Goal: Information Seeking & Learning: Learn about a topic

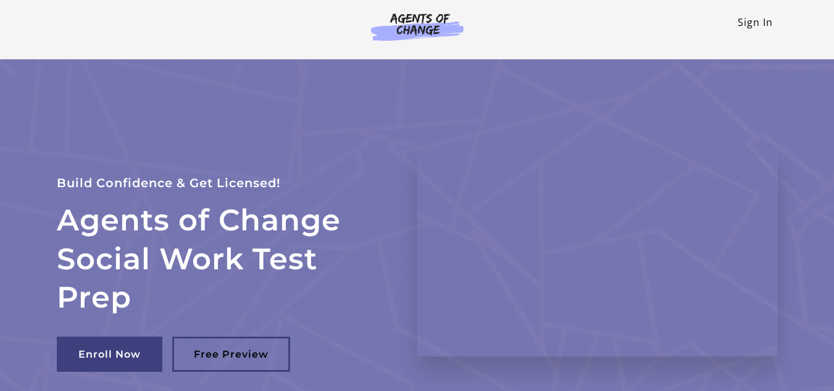
click at [767, 26] on link "Sign In" at bounding box center [755, 22] width 35 height 14
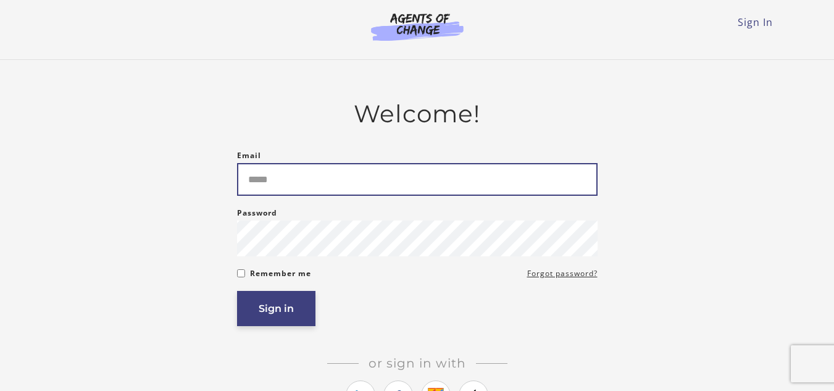
type input "**********"
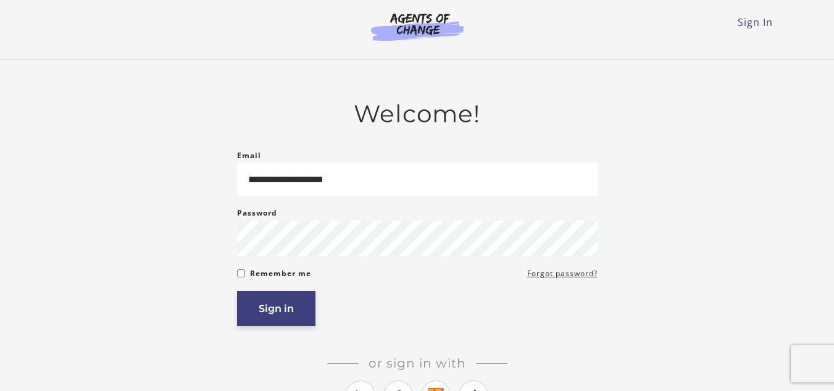
click at [292, 311] on button "Sign in" at bounding box center [276, 308] width 78 height 35
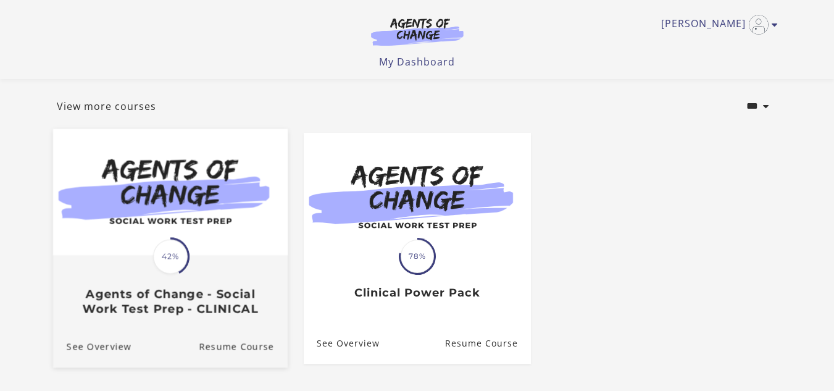
scroll to position [124, 0]
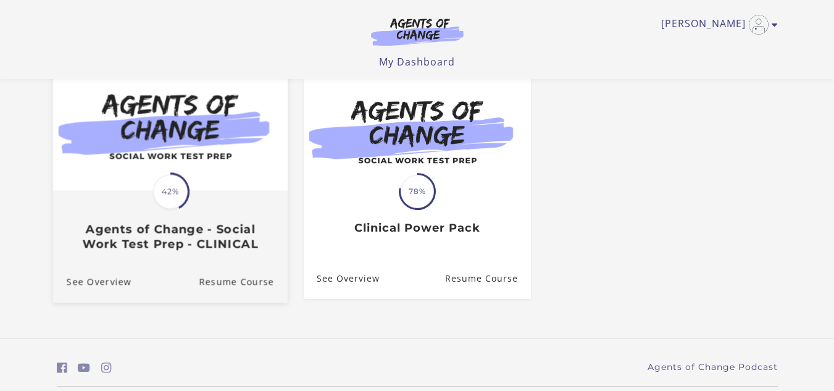
click at [172, 191] on span "42%" at bounding box center [170, 191] width 35 height 35
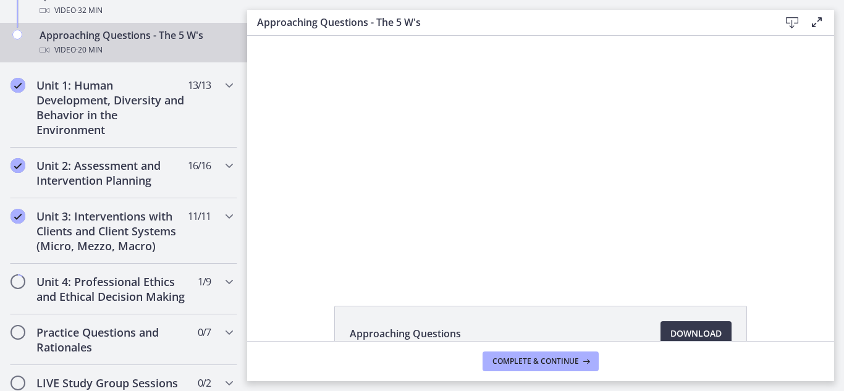
scroll to position [471, 0]
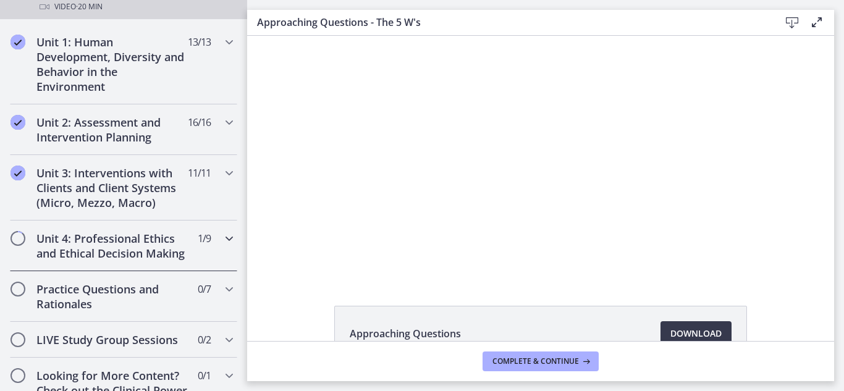
click at [222, 241] on icon "Chapters" at bounding box center [229, 238] width 15 height 15
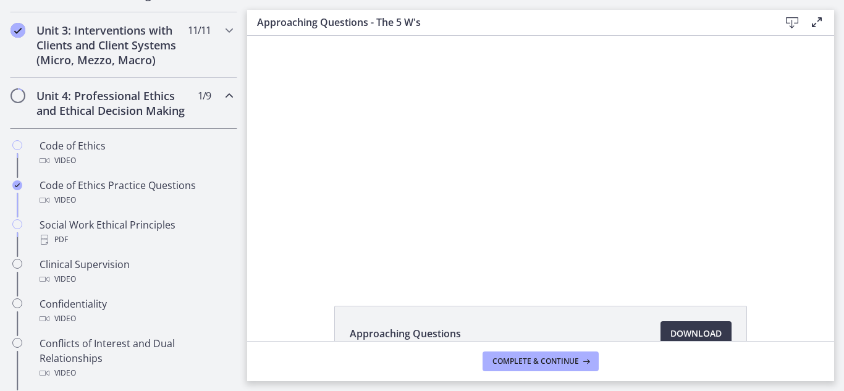
scroll to position [470, 0]
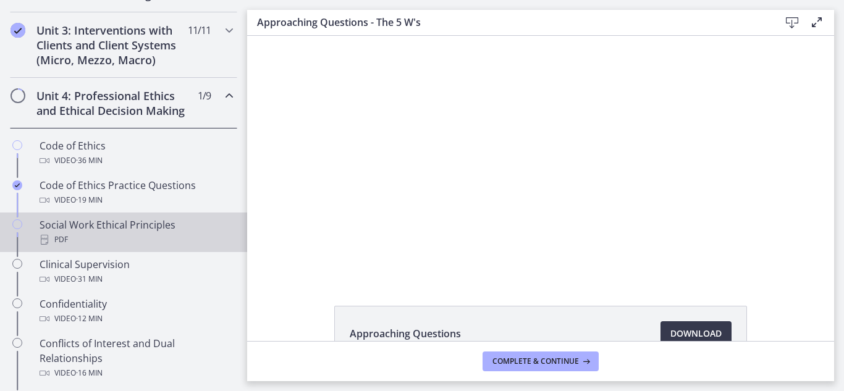
click at [124, 240] on div "Social Work Ethical Principles PDF" at bounding box center [136, 232] width 193 height 30
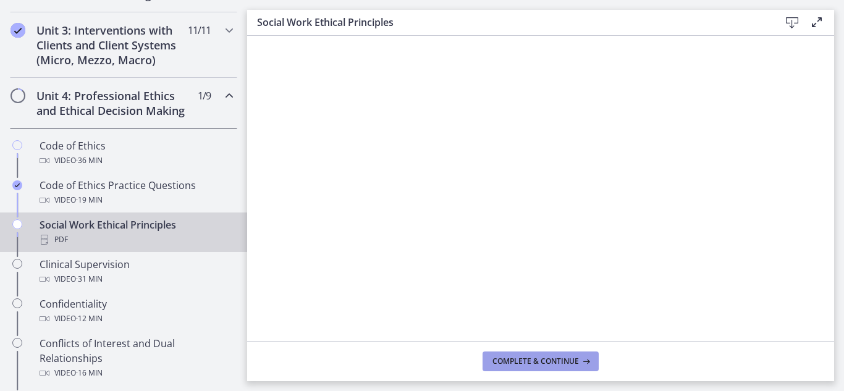
click at [569, 369] on button "Complete & continue" at bounding box center [540, 361] width 116 height 20
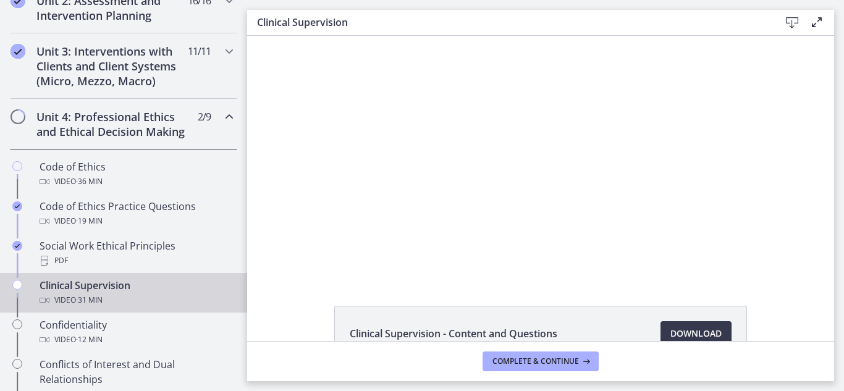
scroll to position [450, 0]
drag, startPoint x: 240, startPoint y: 204, endPoint x: 4, endPoint y: 163, distance: 239.4
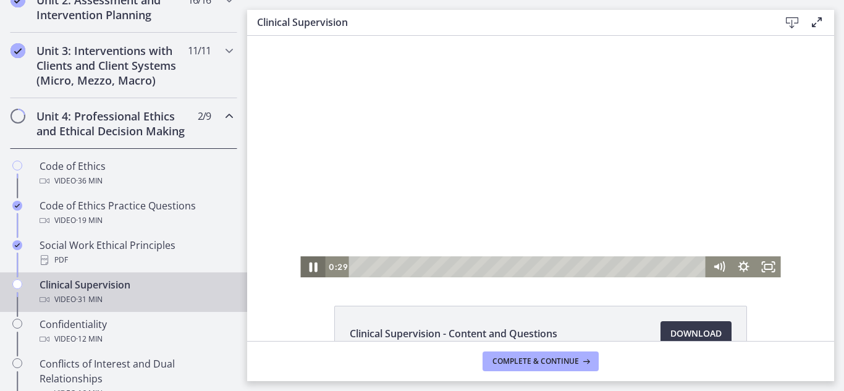
click at [309, 267] on icon "Pause" at bounding box center [313, 267] width 8 height 10
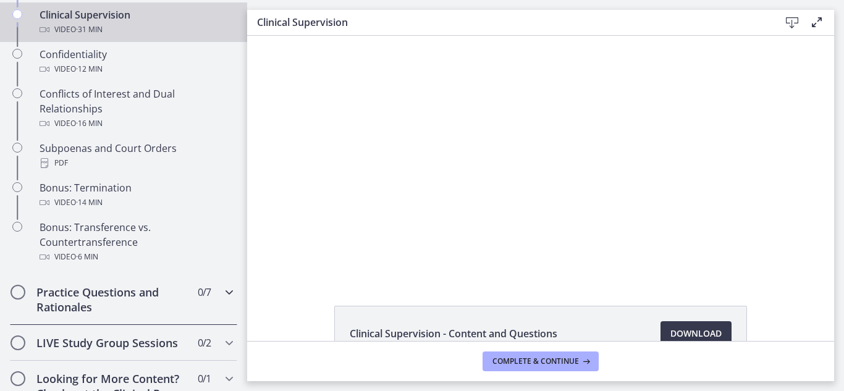
scroll to position [729, 0]
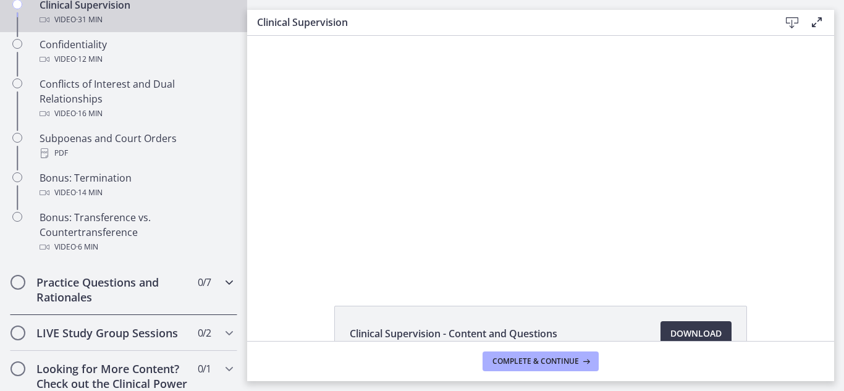
click at [222, 290] on icon "Chapters" at bounding box center [229, 282] width 15 height 15
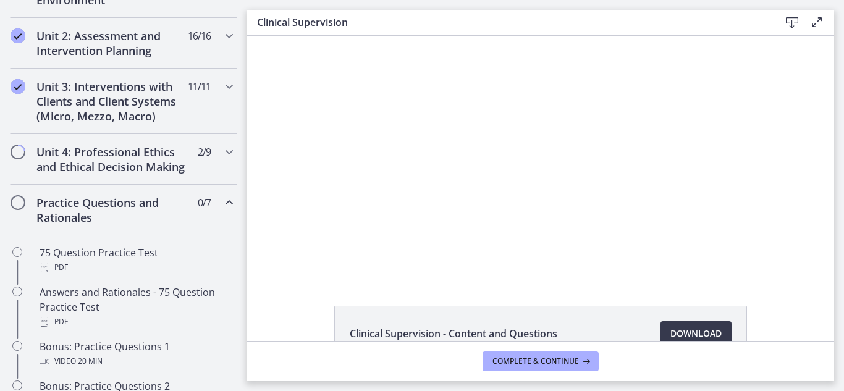
scroll to position [411, 0]
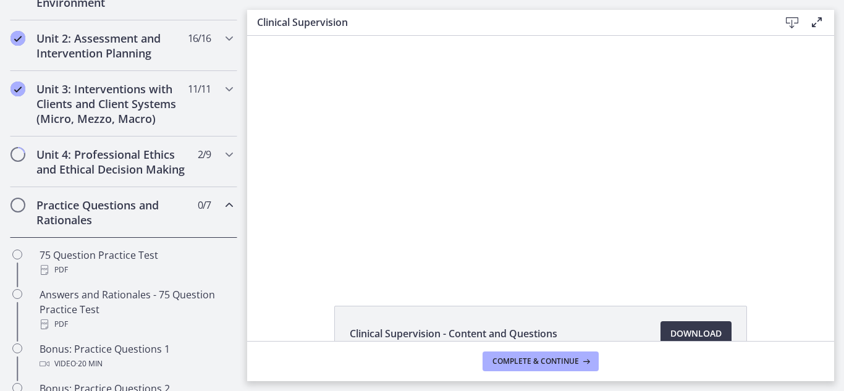
drag, startPoint x: 239, startPoint y: 280, endPoint x: 3, endPoint y: 157, distance: 265.7
click at [222, 155] on icon "Chapters" at bounding box center [229, 154] width 15 height 15
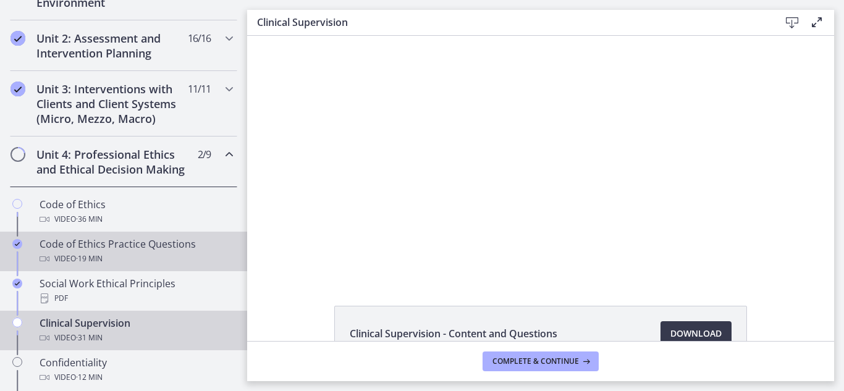
click at [179, 262] on div "Code of Ethics Practice Questions Video · 19 min" at bounding box center [136, 252] width 193 height 30
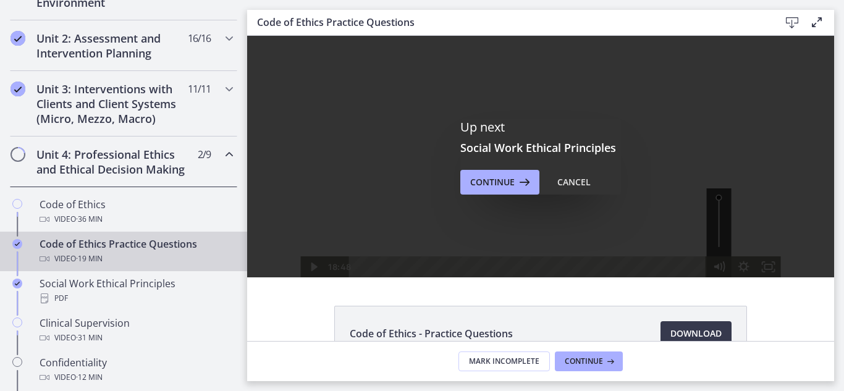
drag, startPoint x: 681, startPoint y: 267, endPoint x: 717, endPoint y: 266, distance: 36.5
click at [717, 266] on div "18:48 18:48" at bounding box center [540, 266] width 480 height 21
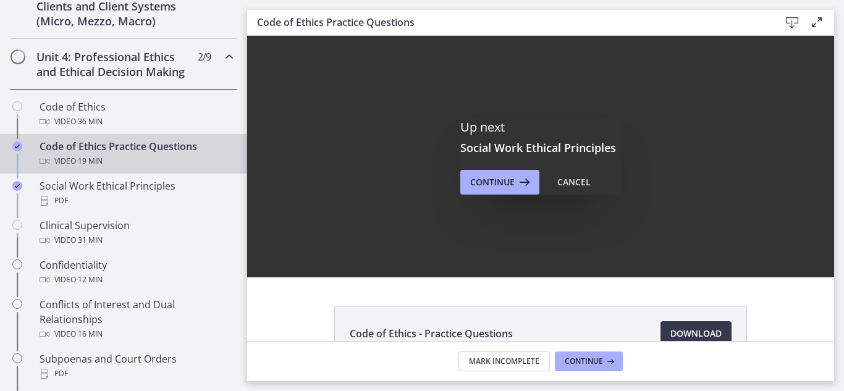
scroll to position [505, 0]
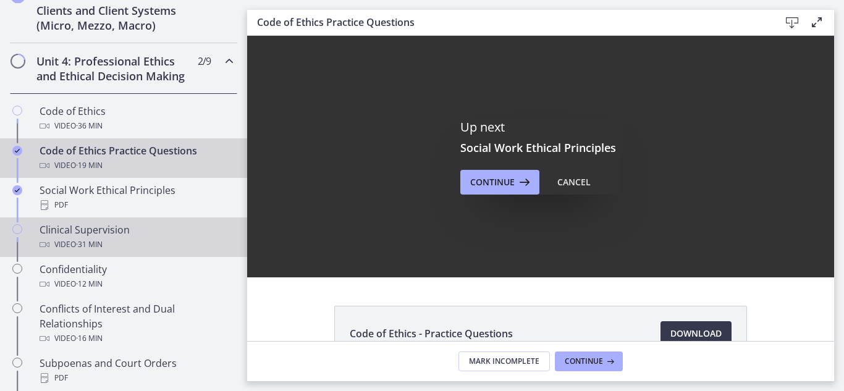
click at [85, 252] on span "· 31 min" at bounding box center [89, 244] width 27 height 15
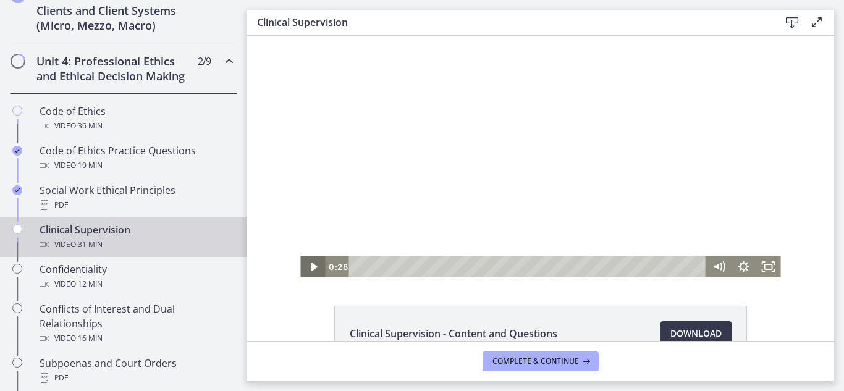
click at [311, 266] on icon "Play Video" at bounding box center [314, 266] width 6 height 9
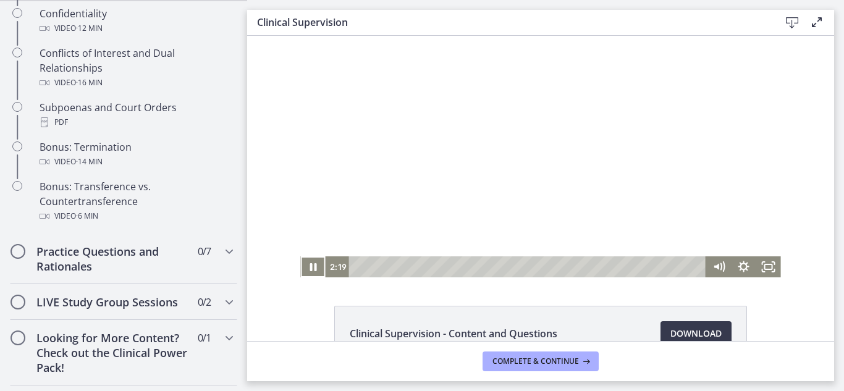
scroll to position [774, 0]
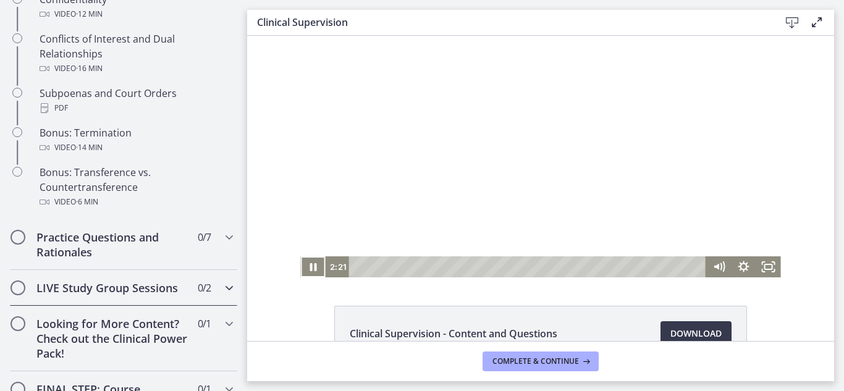
click at [222, 295] on icon "Chapters" at bounding box center [229, 287] width 15 height 15
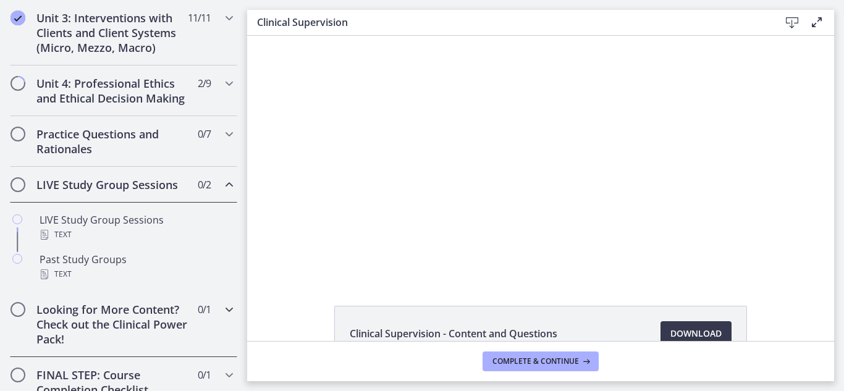
scroll to position [422, 0]
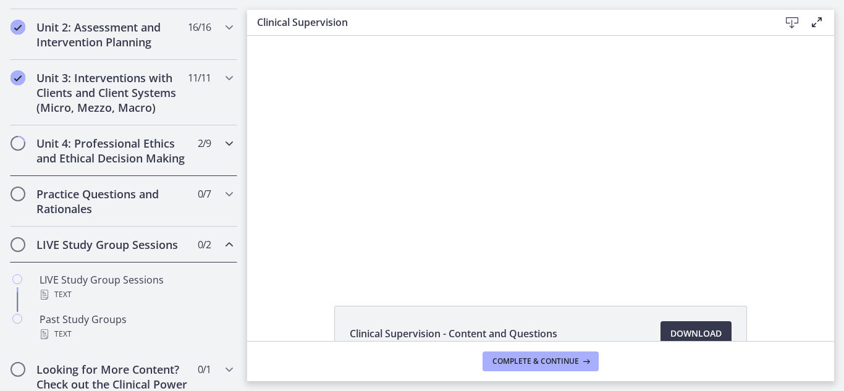
click at [222, 141] on icon "Chapters" at bounding box center [229, 143] width 15 height 15
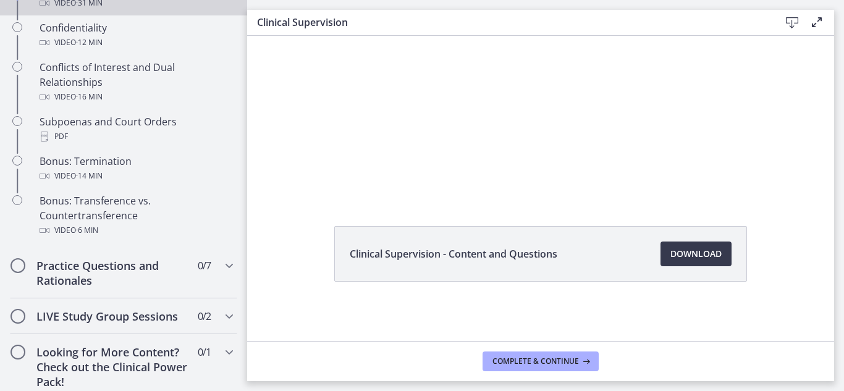
scroll to position [755, 0]
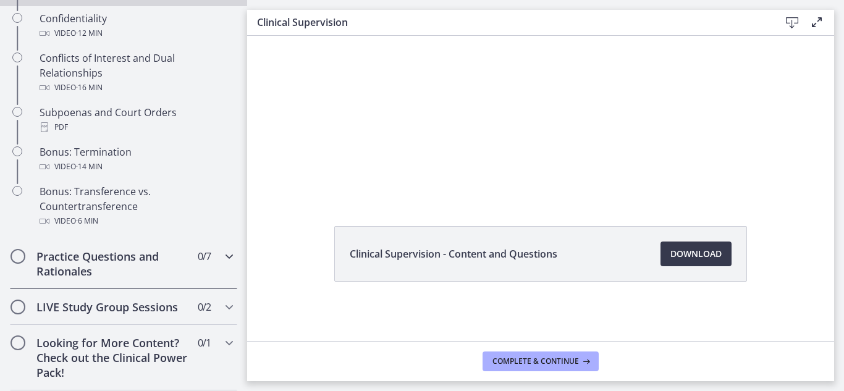
click at [222, 264] on icon "Chapters" at bounding box center [229, 256] width 15 height 15
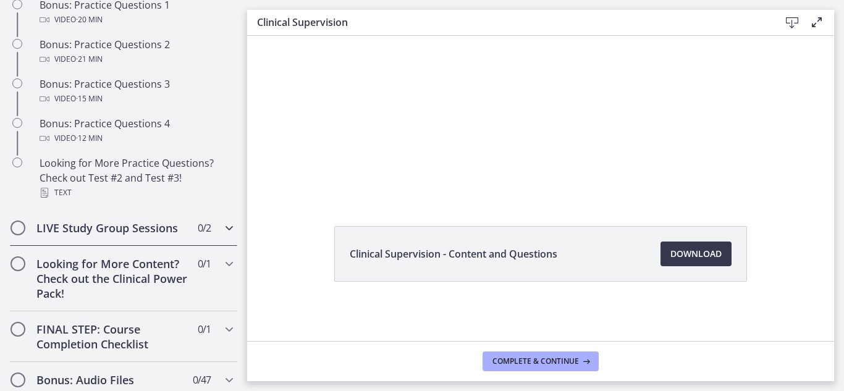
click at [222, 235] on icon "Chapters" at bounding box center [229, 227] width 15 height 15
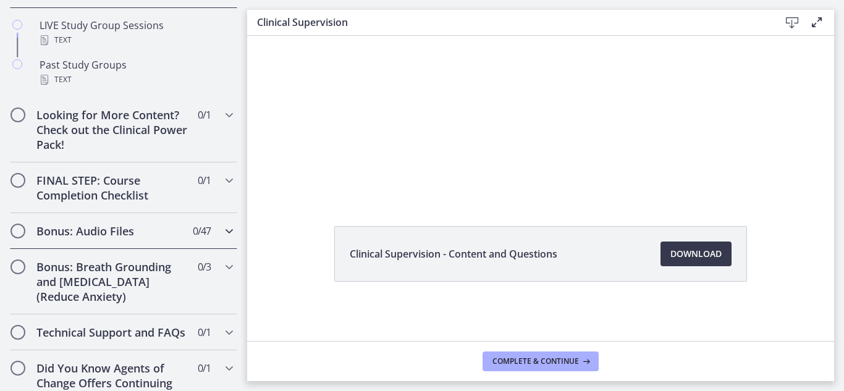
scroll to position [608, 0]
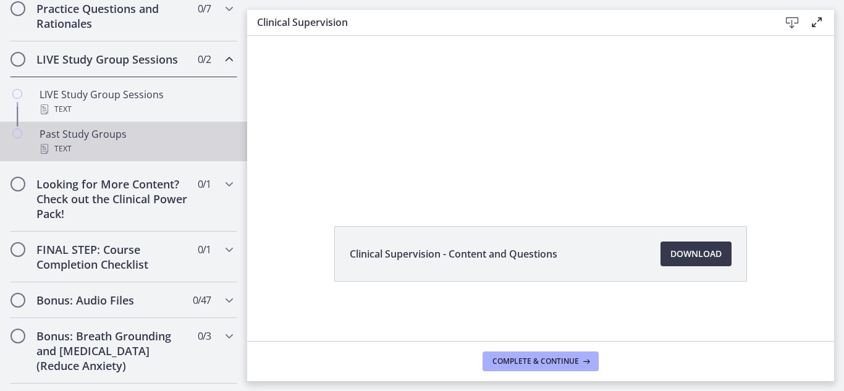
click at [117, 150] on div "Past Study Groups Text" at bounding box center [136, 142] width 193 height 30
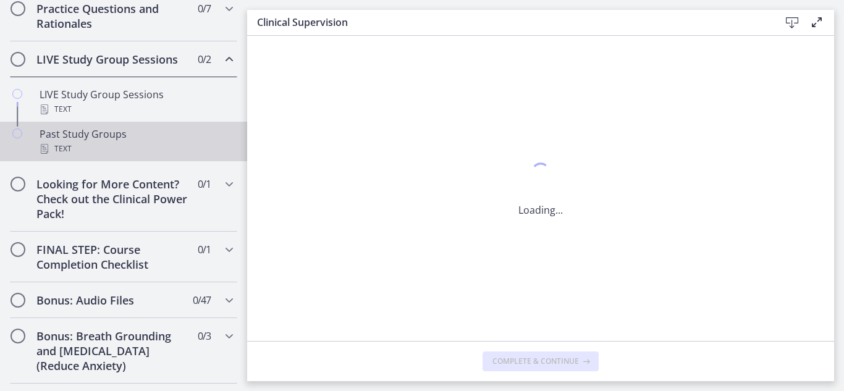
scroll to position [0, 0]
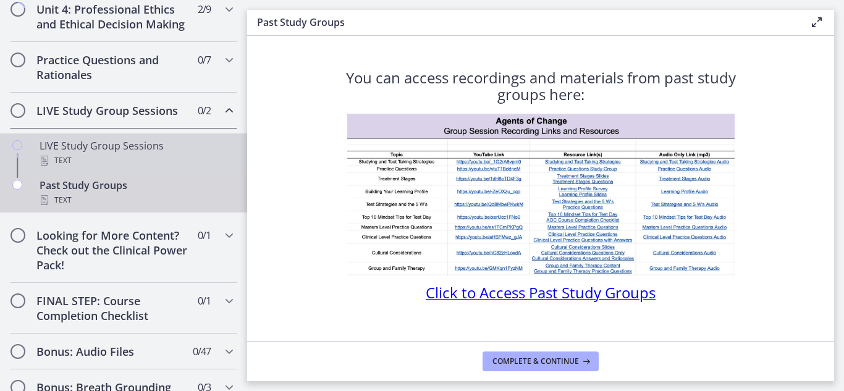
scroll to position [484, 0]
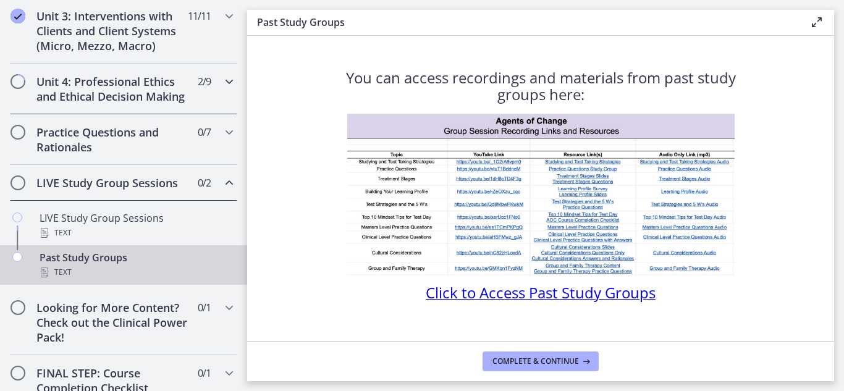
click at [222, 82] on icon "Chapters" at bounding box center [229, 81] width 15 height 15
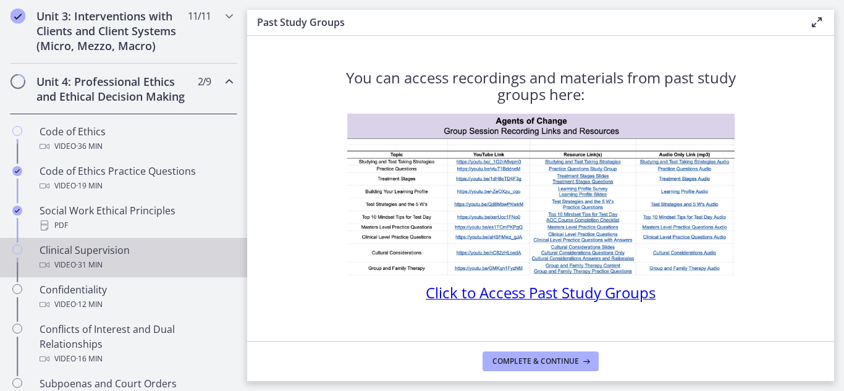
click at [96, 270] on div "Clinical Supervision Video · 31 min" at bounding box center [136, 258] width 193 height 30
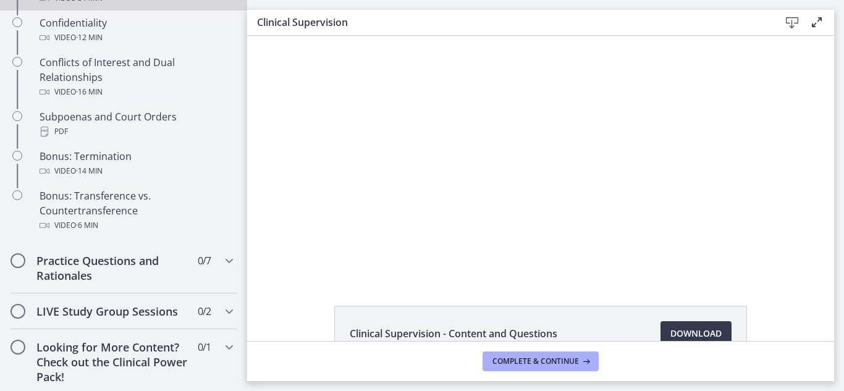
scroll to position [765, 0]
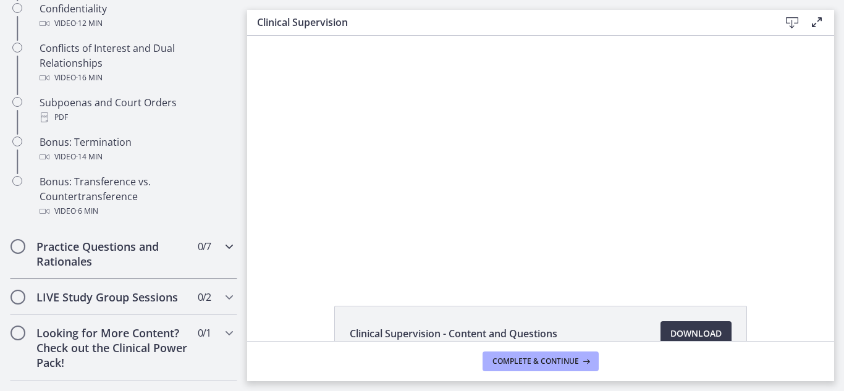
click at [222, 254] on icon "Chapters" at bounding box center [229, 246] width 15 height 15
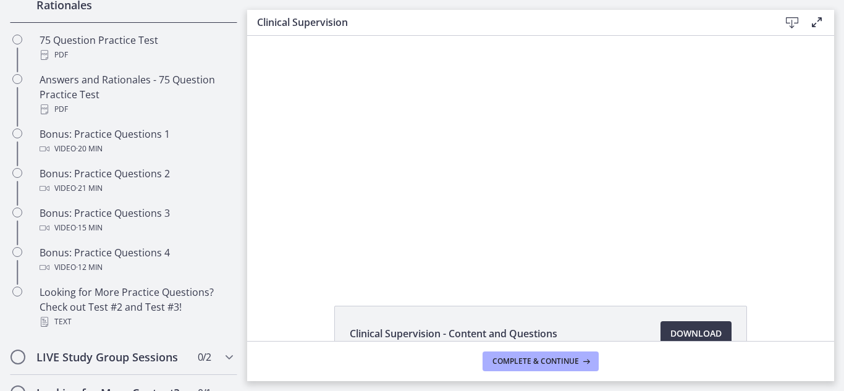
scroll to position [635, 0]
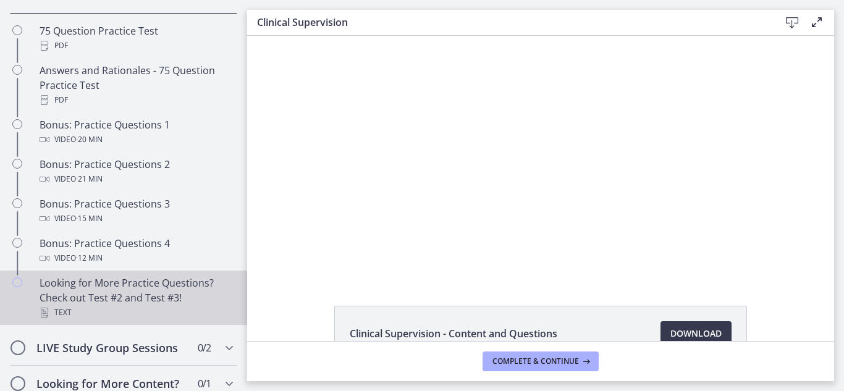
click at [182, 302] on div "Looking for More Practice Questions? Check out Test #2 and Test #3! Text" at bounding box center [136, 297] width 193 height 44
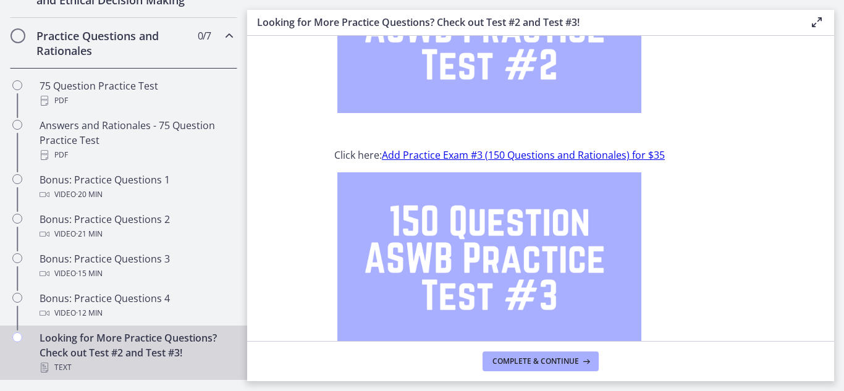
scroll to position [512, 0]
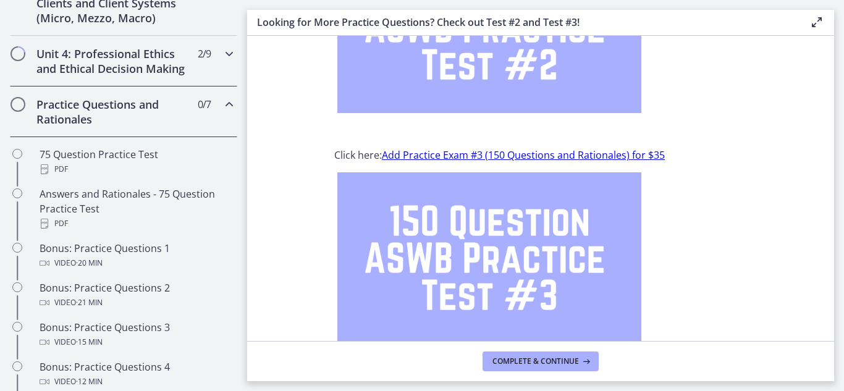
click at [222, 53] on icon "Chapters" at bounding box center [229, 53] width 15 height 15
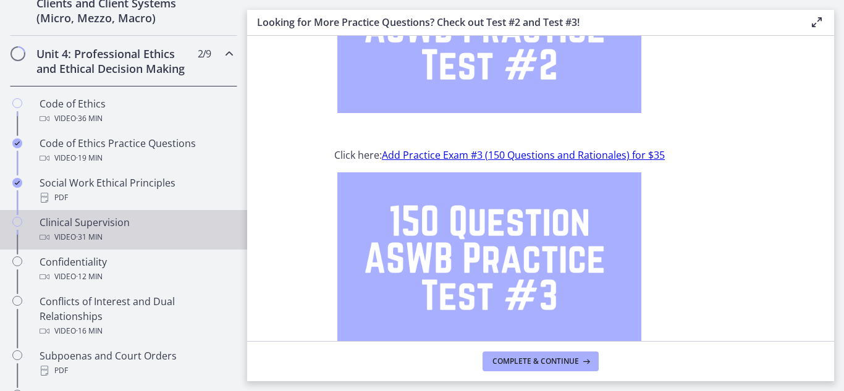
click at [83, 243] on div "Clinical Supervision Video · 31 min" at bounding box center [136, 230] width 193 height 30
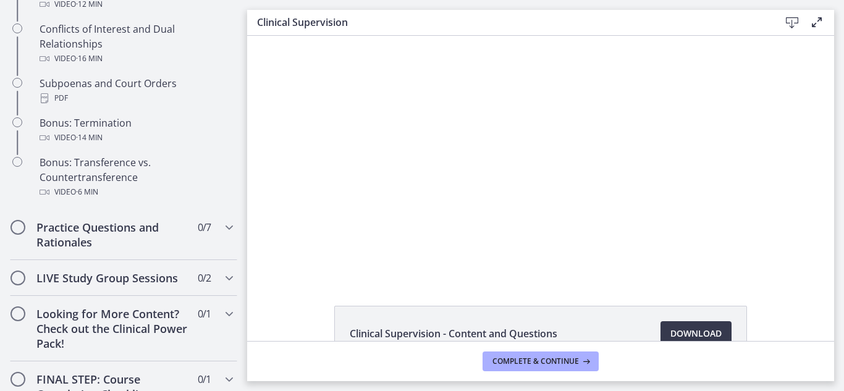
scroll to position [797, 0]
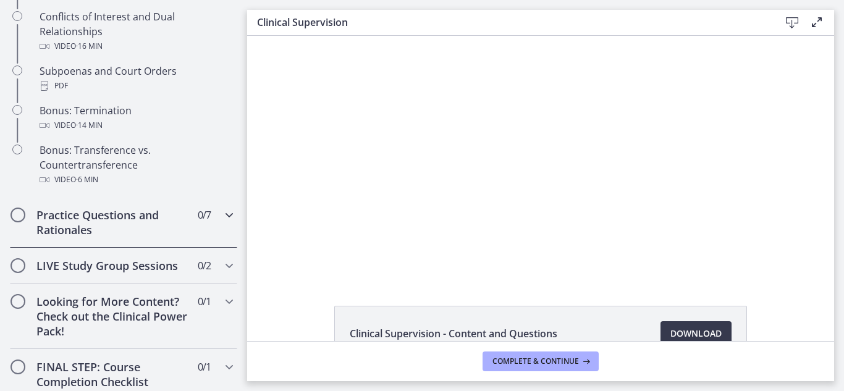
click at [222, 222] on icon "Chapters" at bounding box center [229, 215] width 15 height 15
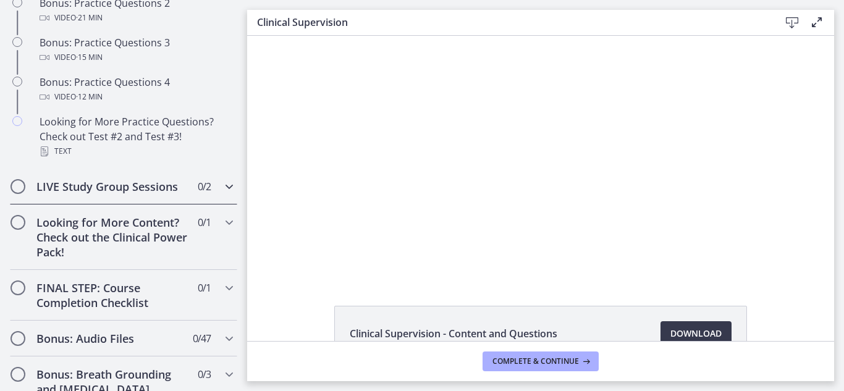
click at [222, 194] on icon "Chapters" at bounding box center [229, 186] width 15 height 15
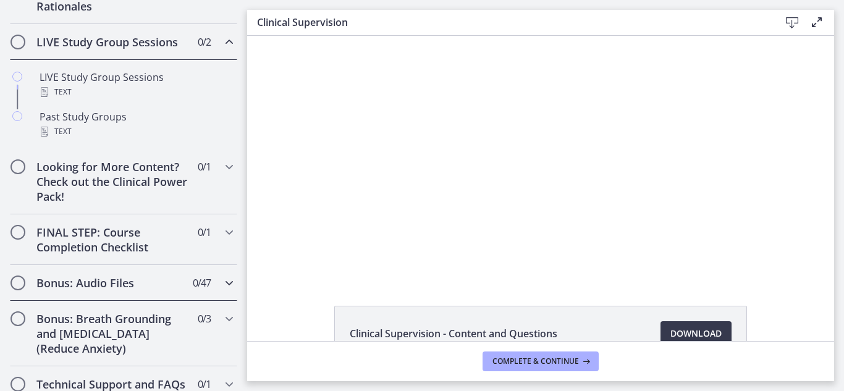
scroll to position [608, 0]
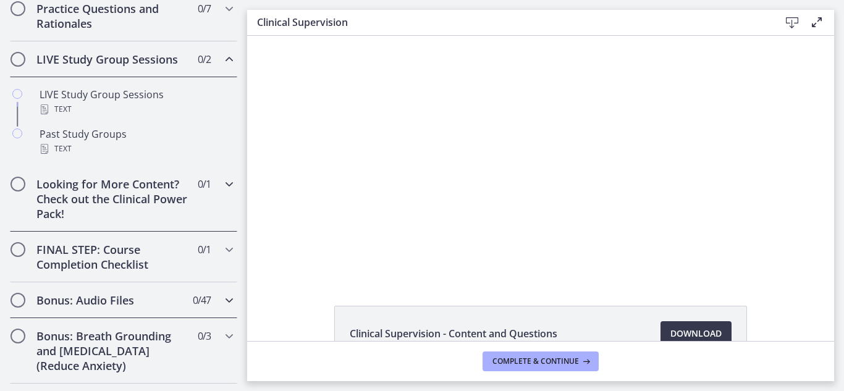
click at [212, 198] on div "Looking for More Content? Check out the Clinical Power Pack! 0 / 1 Completed" at bounding box center [123, 198] width 227 height 65
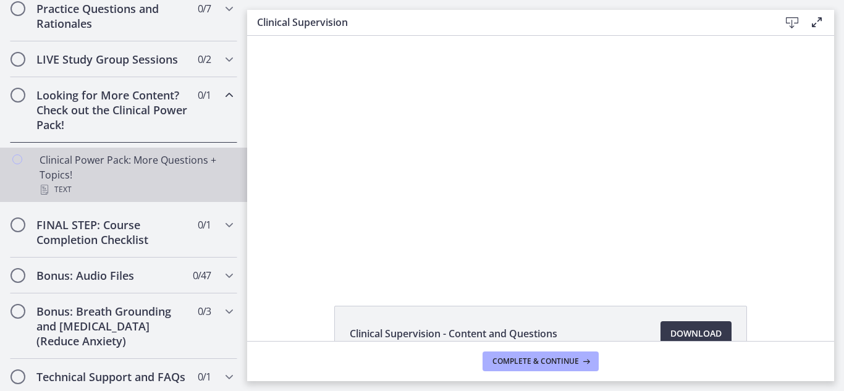
click at [208, 197] on div "Text" at bounding box center [136, 189] width 193 height 15
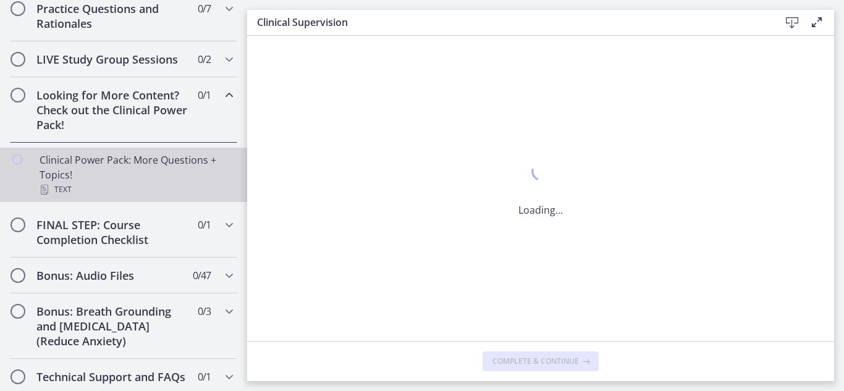
click at [208, 197] on div "Text" at bounding box center [136, 189] width 193 height 15
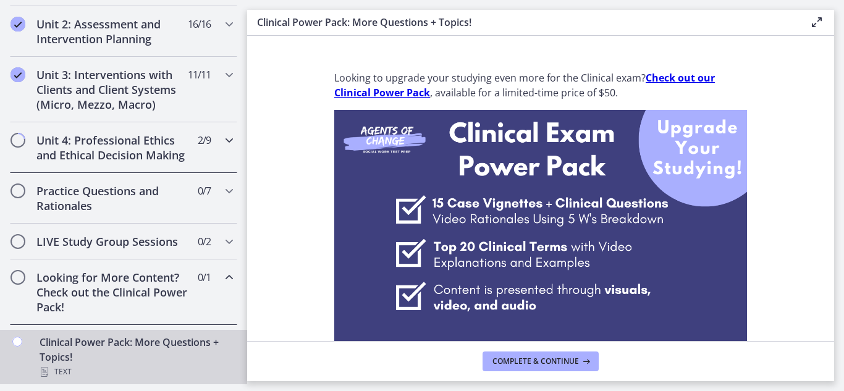
scroll to position [422, 0]
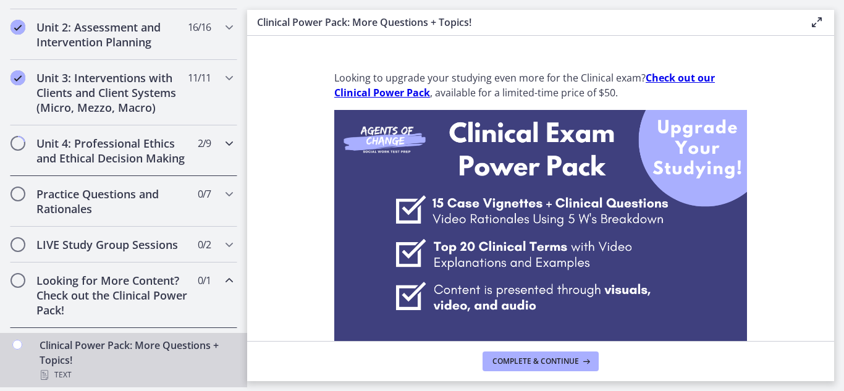
click at [222, 144] on icon "Chapters" at bounding box center [229, 143] width 15 height 15
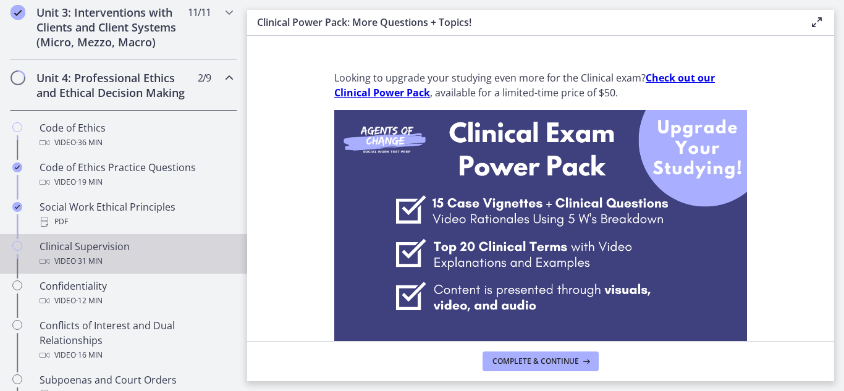
scroll to position [546, 0]
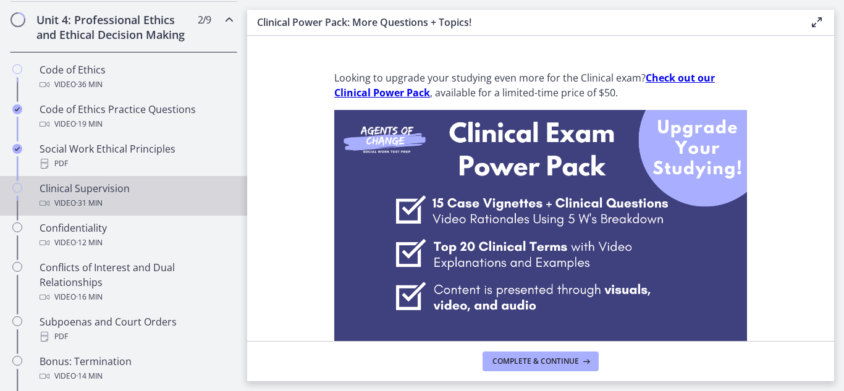
click at [90, 207] on div "Clinical Supervision Video · 31 min" at bounding box center [136, 196] width 193 height 30
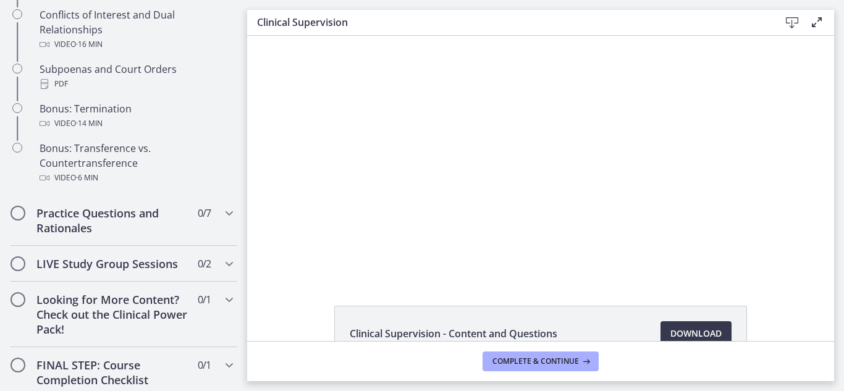
scroll to position [803, 0]
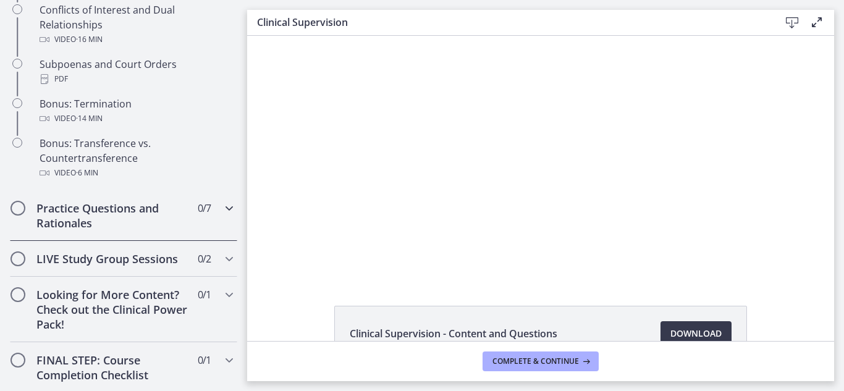
click at [222, 216] on icon "Chapters" at bounding box center [229, 208] width 15 height 15
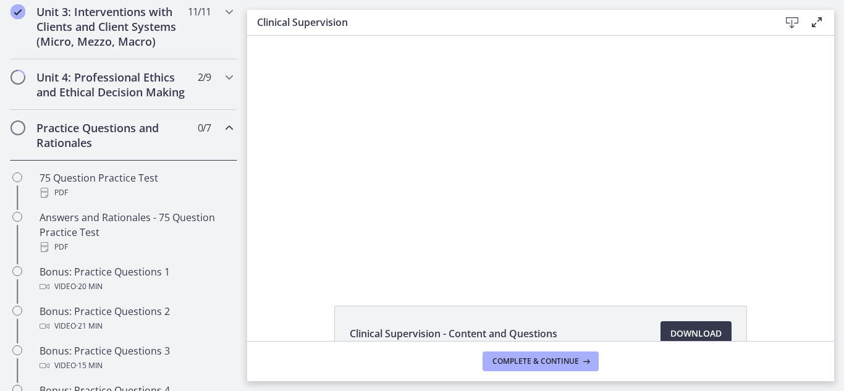
scroll to position [450, 0]
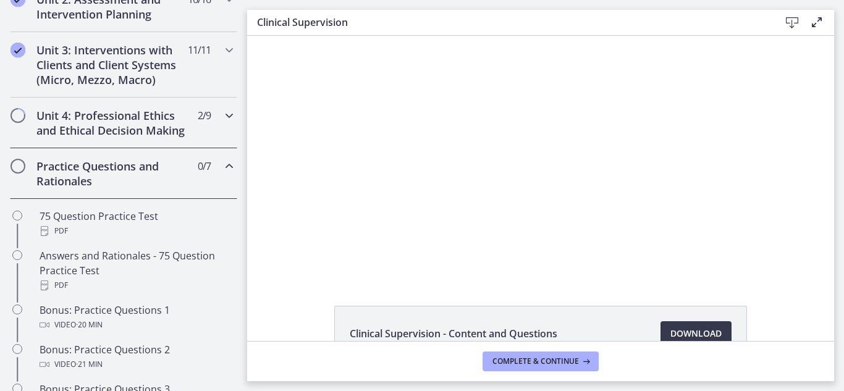
click at [222, 117] on icon "Chapters" at bounding box center [229, 115] width 15 height 15
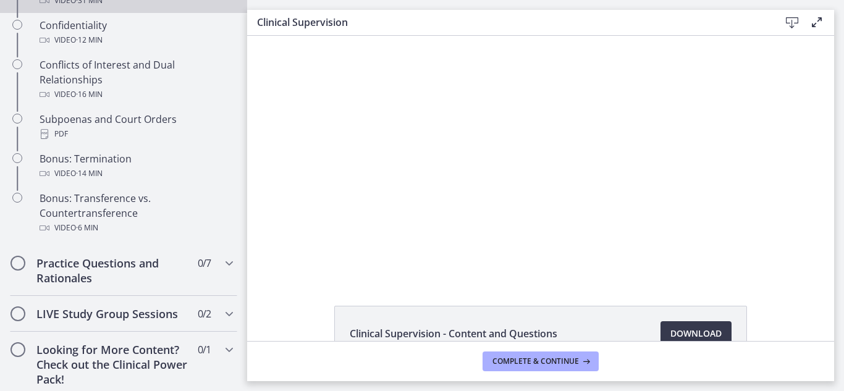
scroll to position [758, 0]
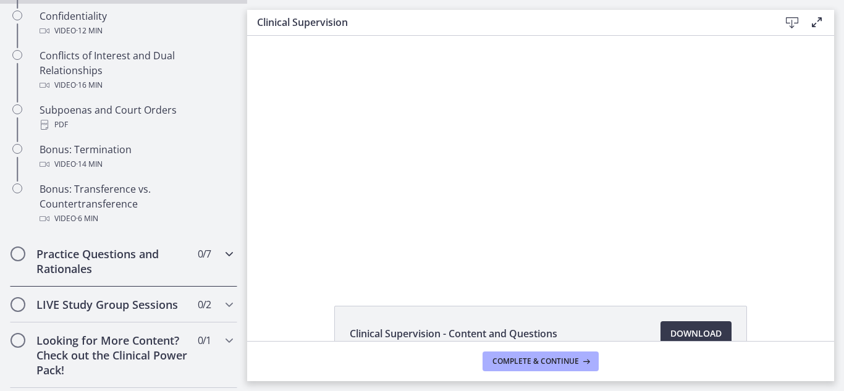
click at [222, 261] on icon "Chapters" at bounding box center [229, 253] width 15 height 15
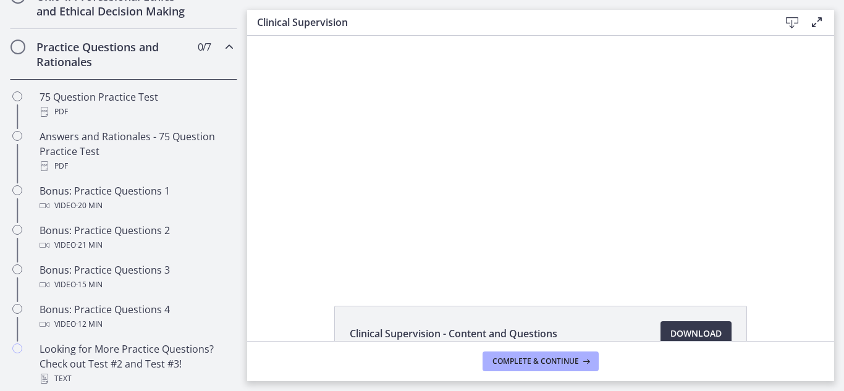
drag, startPoint x: 241, startPoint y: 266, endPoint x: 3, endPoint y: 178, distance: 253.6
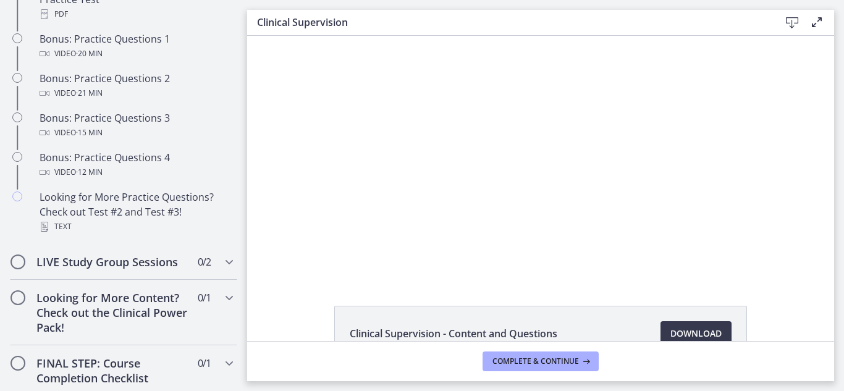
scroll to position [723, 0]
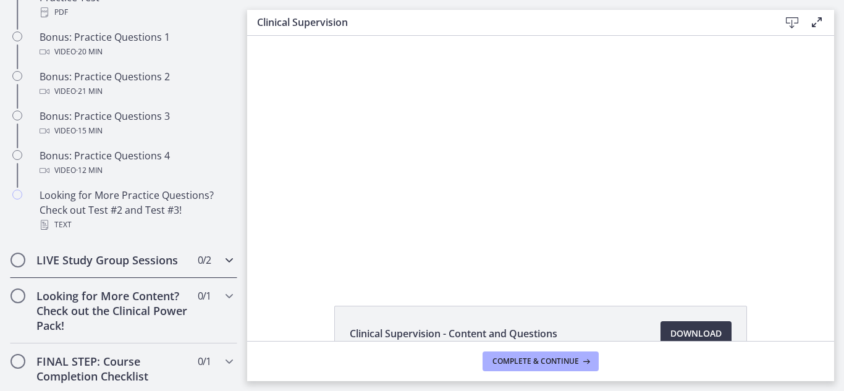
click at [224, 267] on icon "Chapters" at bounding box center [229, 260] width 15 height 15
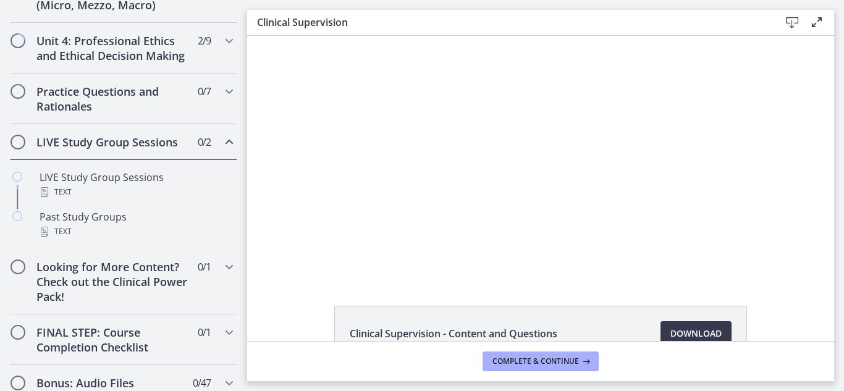
scroll to position [509, 0]
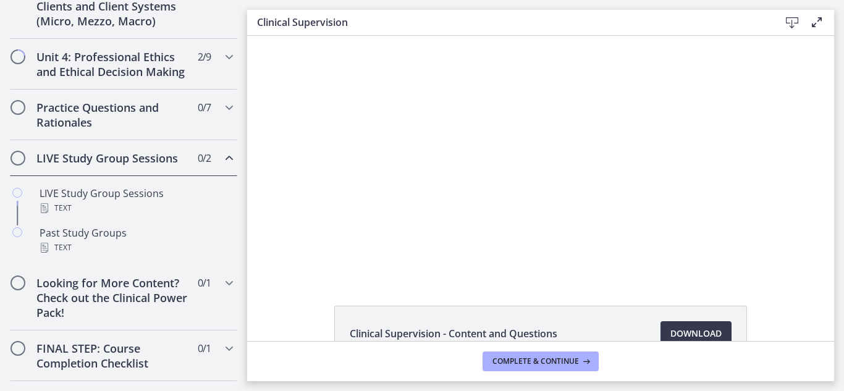
drag, startPoint x: 241, startPoint y: 290, endPoint x: 1, endPoint y: 184, distance: 262.7
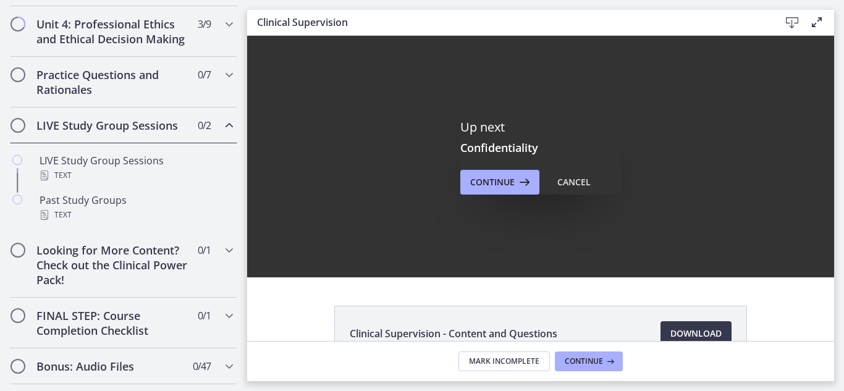
scroll to position [0, 0]
click at [515, 182] on icon at bounding box center [522, 182] width 17 height 15
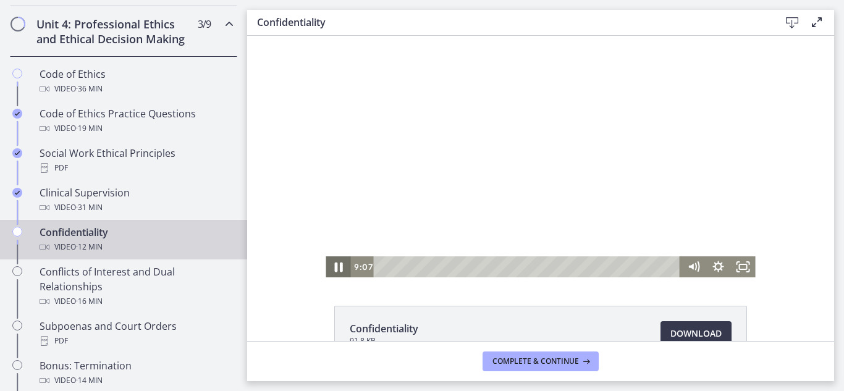
click at [334, 269] on icon "Pause" at bounding box center [338, 266] width 30 height 25
click at [335, 269] on icon "Play Video" at bounding box center [338, 267] width 7 height 10
click at [334, 267] on icon "Pause" at bounding box center [338, 266] width 30 height 25
click at [336, 267] on icon "Play Video" at bounding box center [339, 266] width 6 height 9
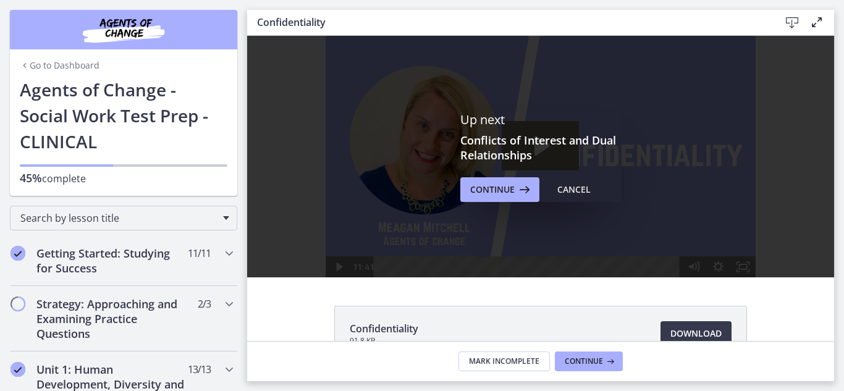
click at [70, 68] on link "Go to Dashboard" at bounding box center [60, 65] width 80 height 12
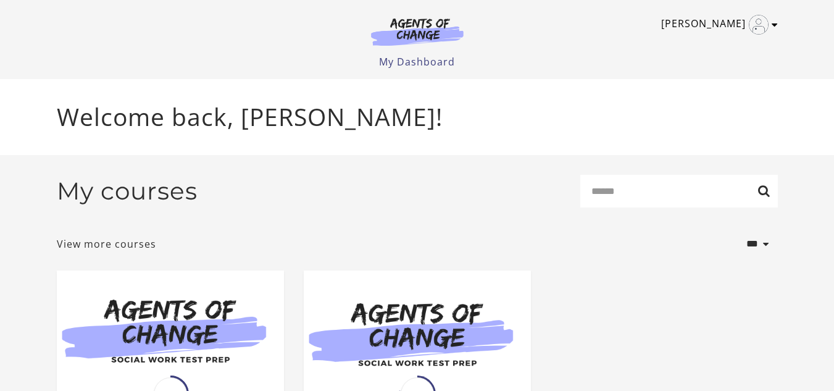
click at [768, 27] on img "Toggle menu" at bounding box center [759, 25] width 20 height 20
click at [718, 90] on link "Sign Out" at bounding box center [727, 87] width 109 height 21
